Goal: Task Accomplishment & Management: Use online tool/utility

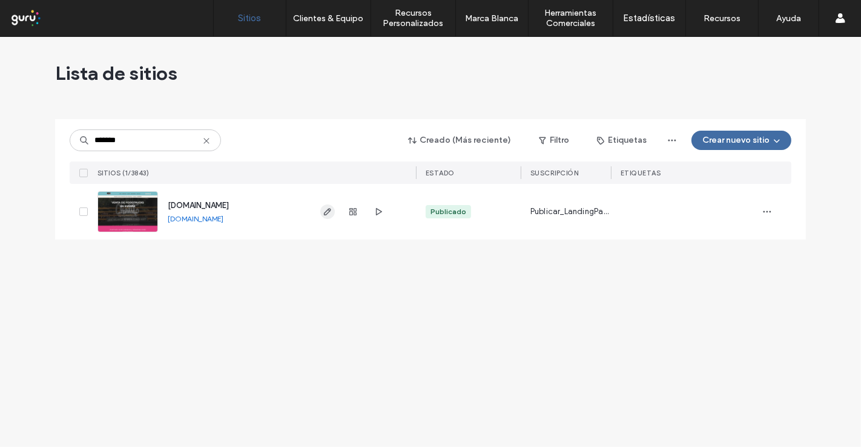
click at [320, 211] on span "button" at bounding box center [327, 212] width 15 height 15
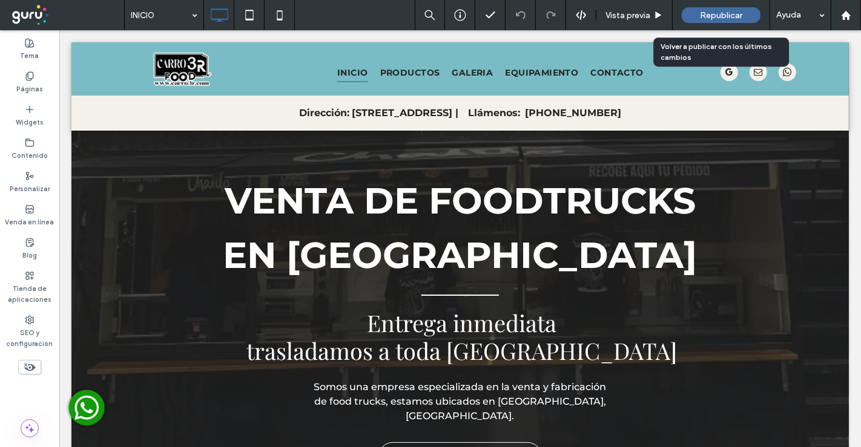
click at [705, 17] on span "Republicar" at bounding box center [721, 15] width 42 height 10
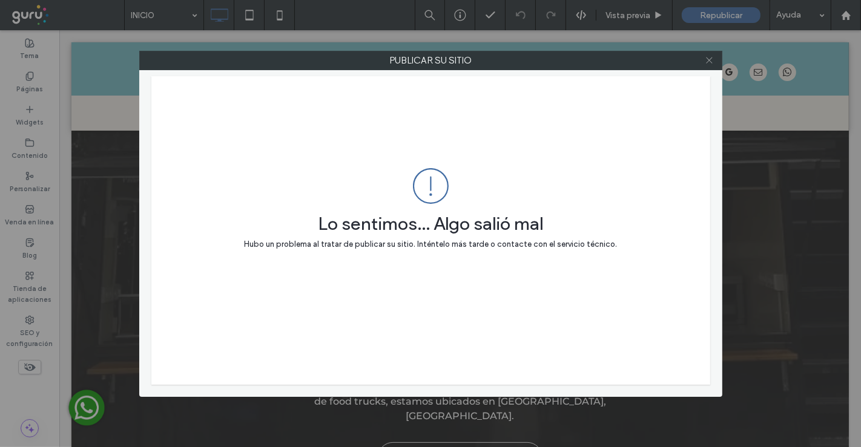
click at [710, 59] on icon at bounding box center [709, 60] width 9 height 9
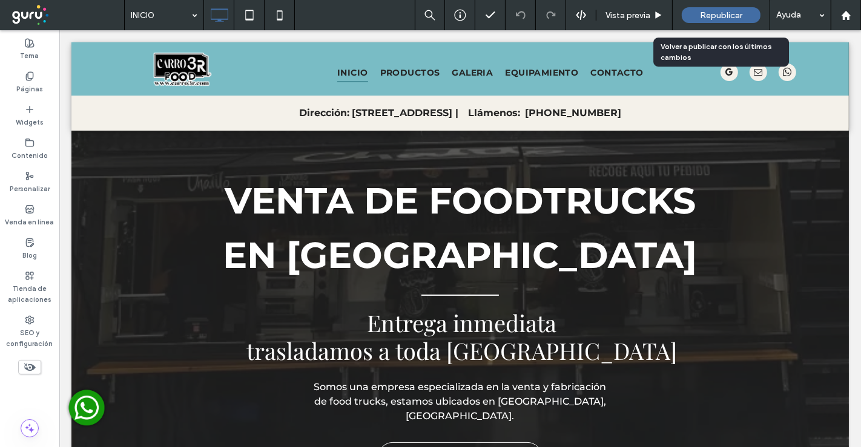
click at [723, 7] on div "Republicar" at bounding box center [721, 15] width 79 height 16
click at [723, 12] on span "Republicar" at bounding box center [721, 15] width 42 height 10
click at [724, 18] on span "Republicar" at bounding box center [721, 15] width 42 height 10
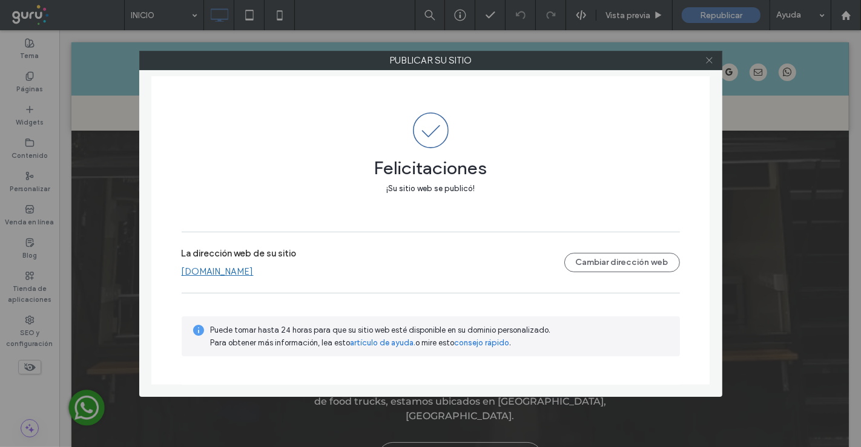
click at [706, 59] on icon at bounding box center [709, 60] width 9 height 9
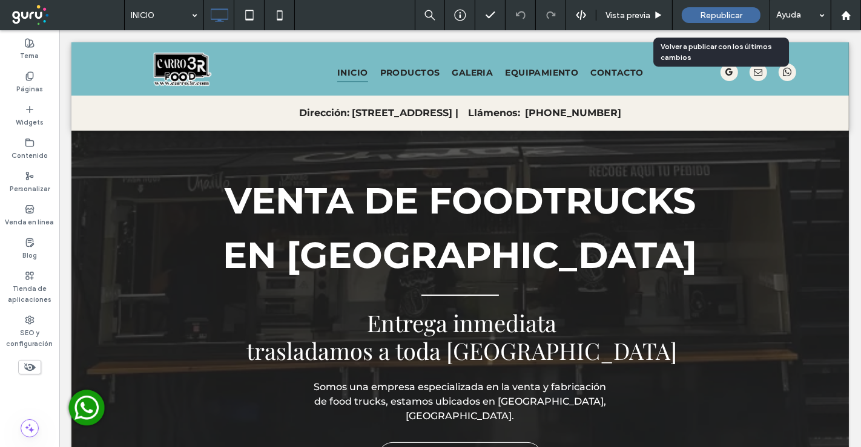
click at [700, 15] on span "Republicar" at bounding box center [721, 15] width 42 height 10
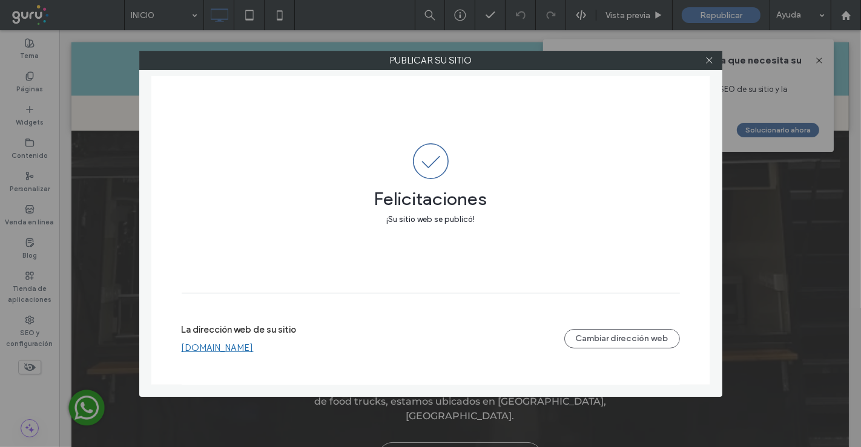
click at [212, 350] on link "[DOMAIN_NAME]" at bounding box center [218, 348] width 72 height 11
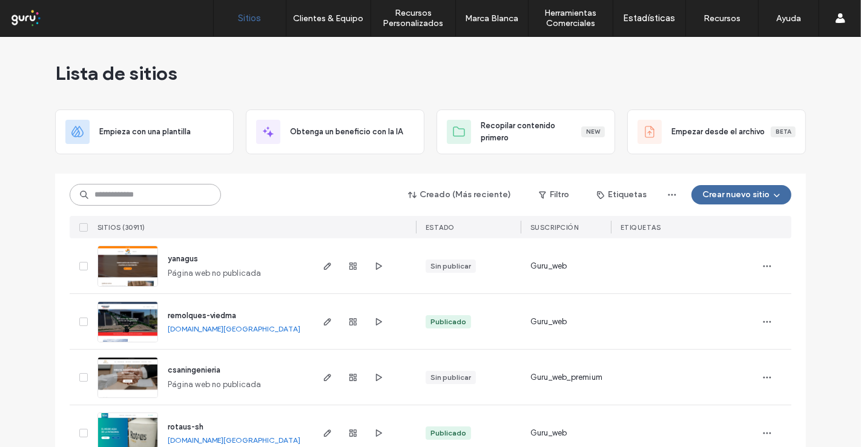
click at [125, 191] on input at bounding box center [145, 195] width 151 height 22
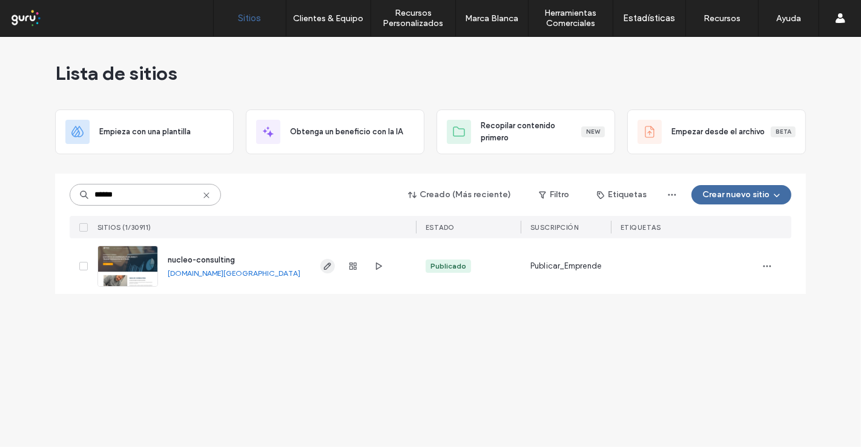
type input "******"
click at [328, 265] on icon "button" at bounding box center [328, 266] width 10 height 10
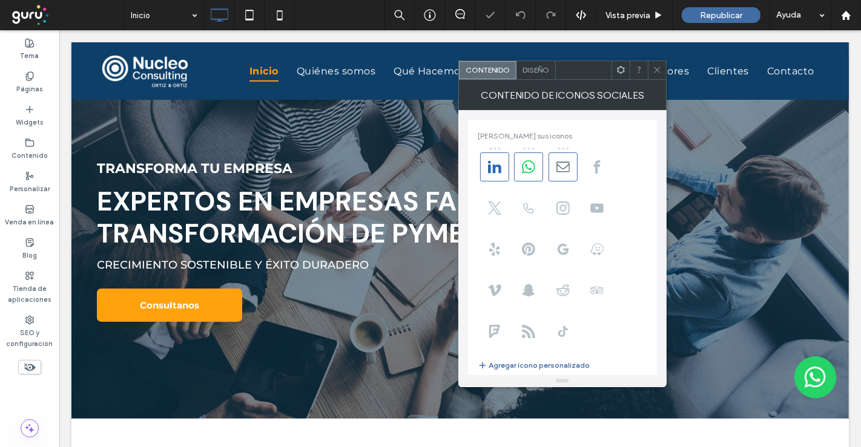
click at [656, 74] on icon at bounding box center [657, 69] width 9 height 9
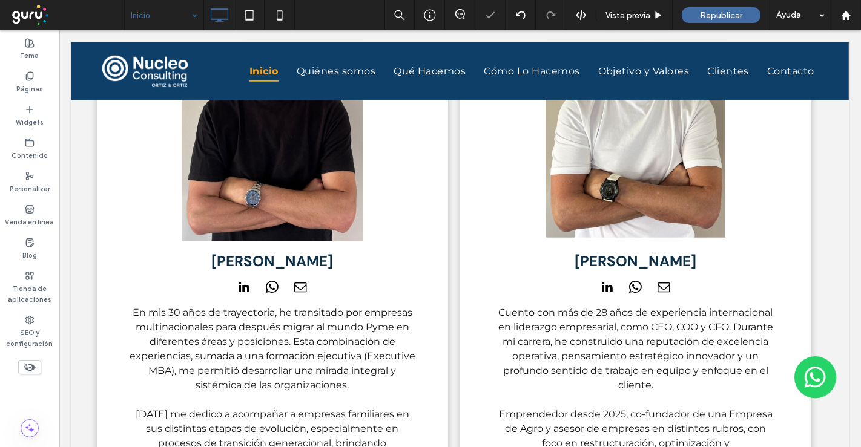
drag, startPoint x: 150, startPoint y: 16, endPoint x: 150, endPoint y: 27, distance: 10.9
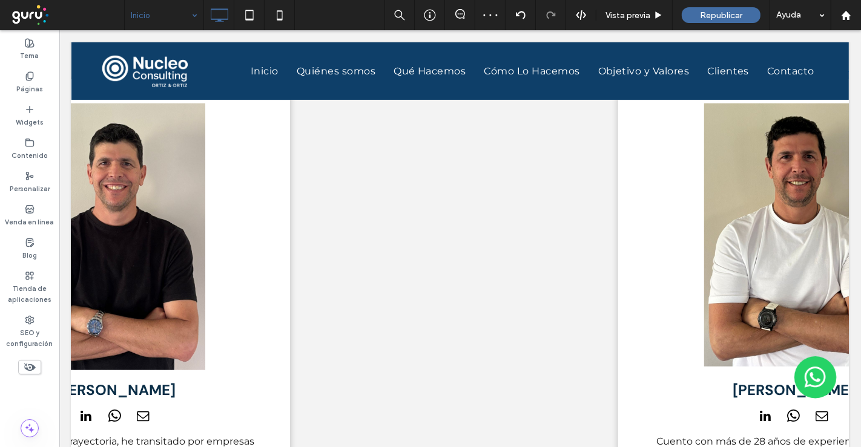
scroll to position [874, 0]
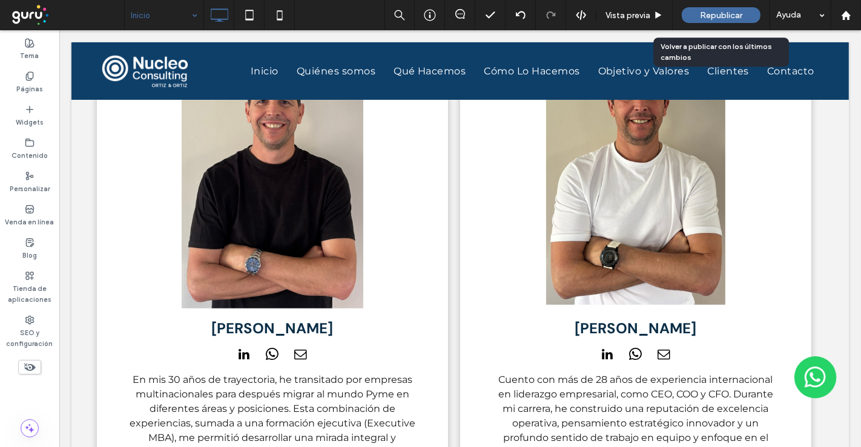
click at [733, 18] on span "Republicar" at bounding box center [721, 15] width 42 height 10
